Goal: Transaction & Acquisition: Purchase product/service

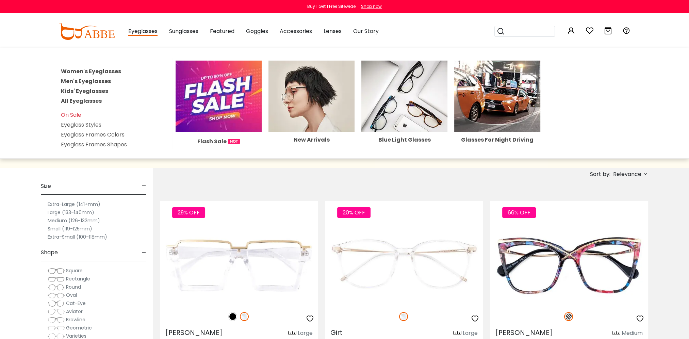
click at [85, 79] on link "Men's Eyeglasses" at bounding box center [86, 81] width 50 height 8
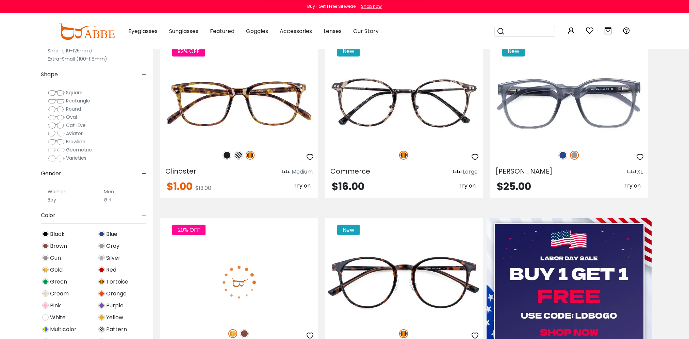
scroll to position [170, 0]
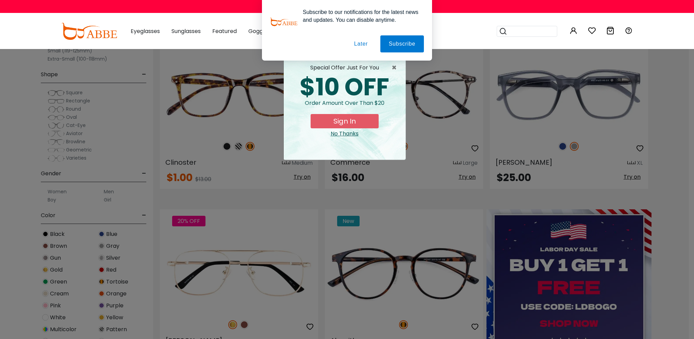
click at [0, 0] on button "Later" at bounding box center [0, 0] width 0 height 0
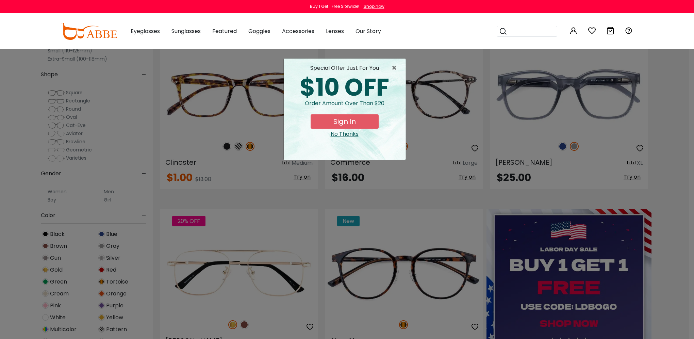
click at [351, 134] on div "No Thanks" at bounding box center [344, 134] width 111 height 8
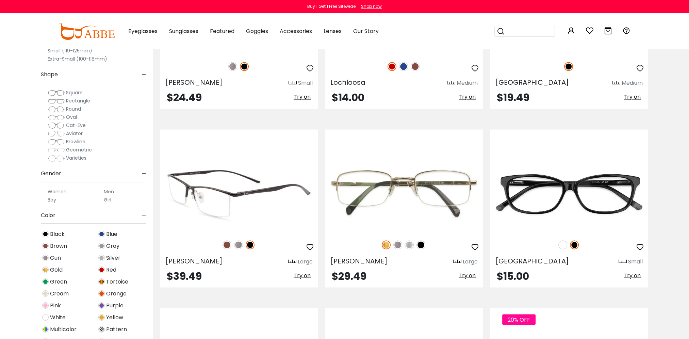
scroll to position [1564, 0]
